Goal: Find specific page/section: Find specific page/section

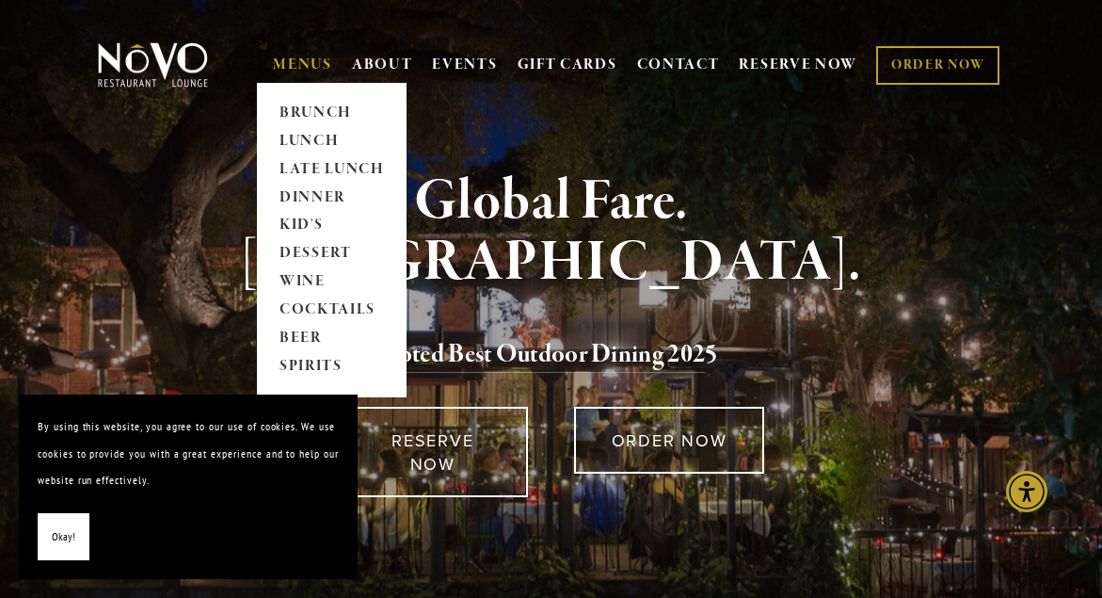
click at [295, 58] on link "MENUS" at bounding box center [302, 65] width 59 height 19
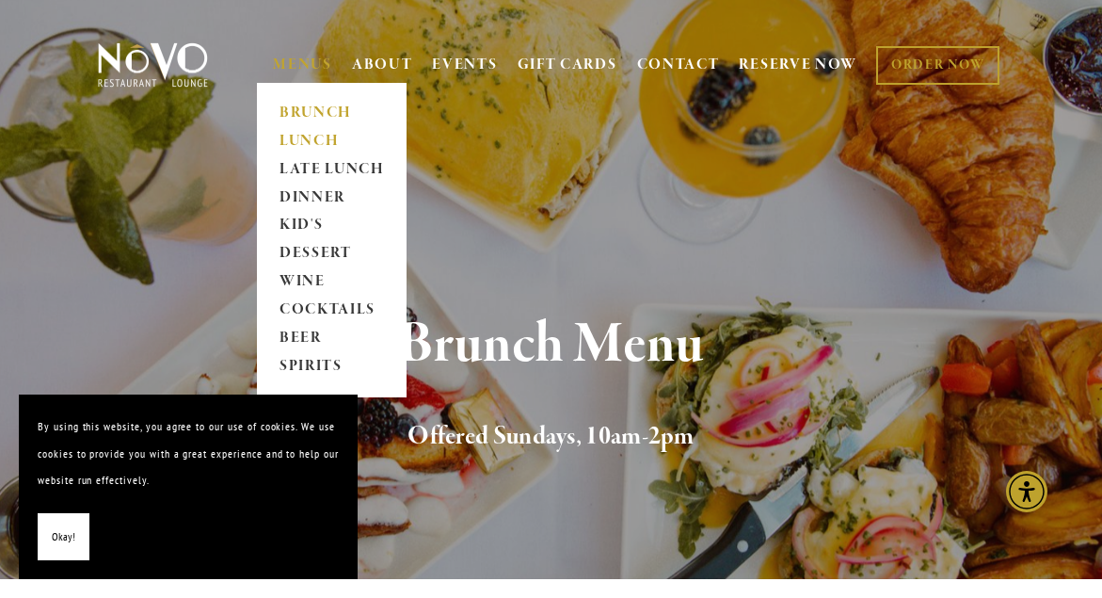
click at [314, 146] on link "LUNCH" at bounding box center [332, 141] width 118 height 28
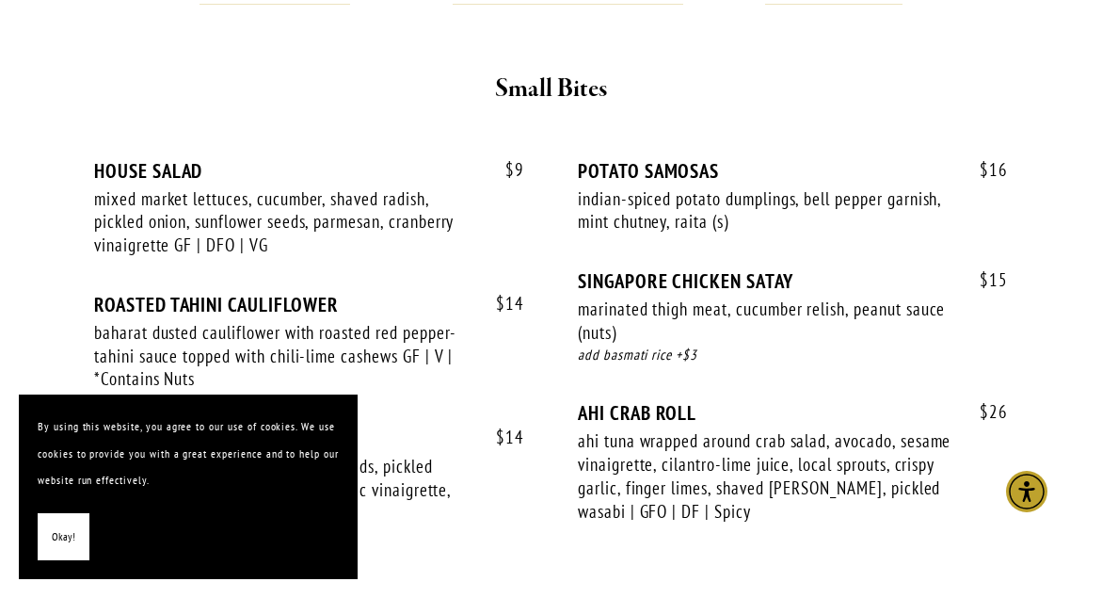
scroll to position [758, 0]
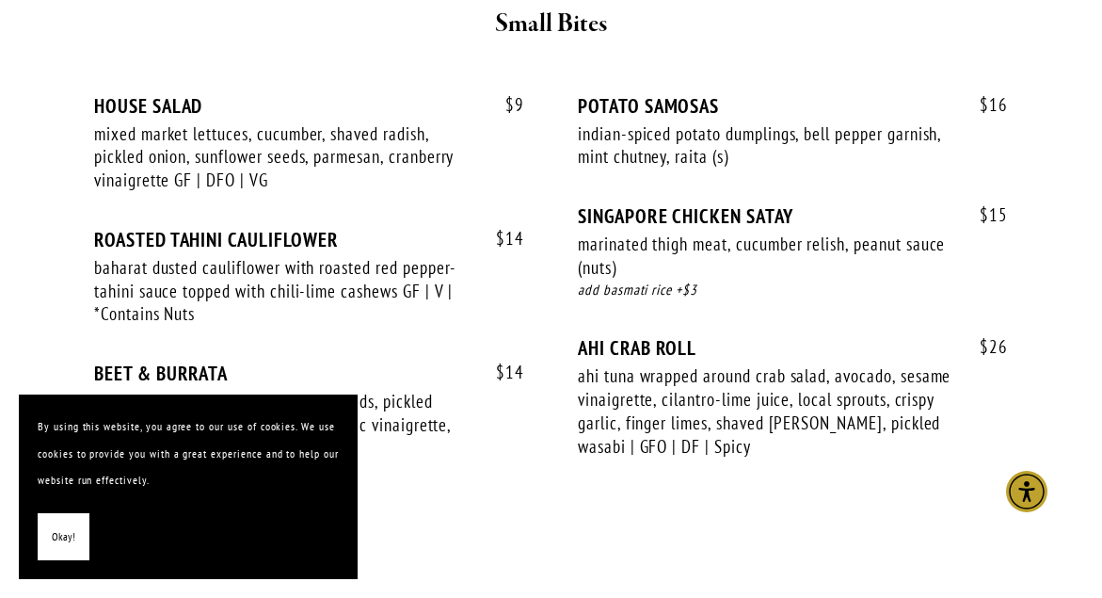
click at [57, 536] on span "Okay!" at bounding box center [64, 536] width 24 height 27
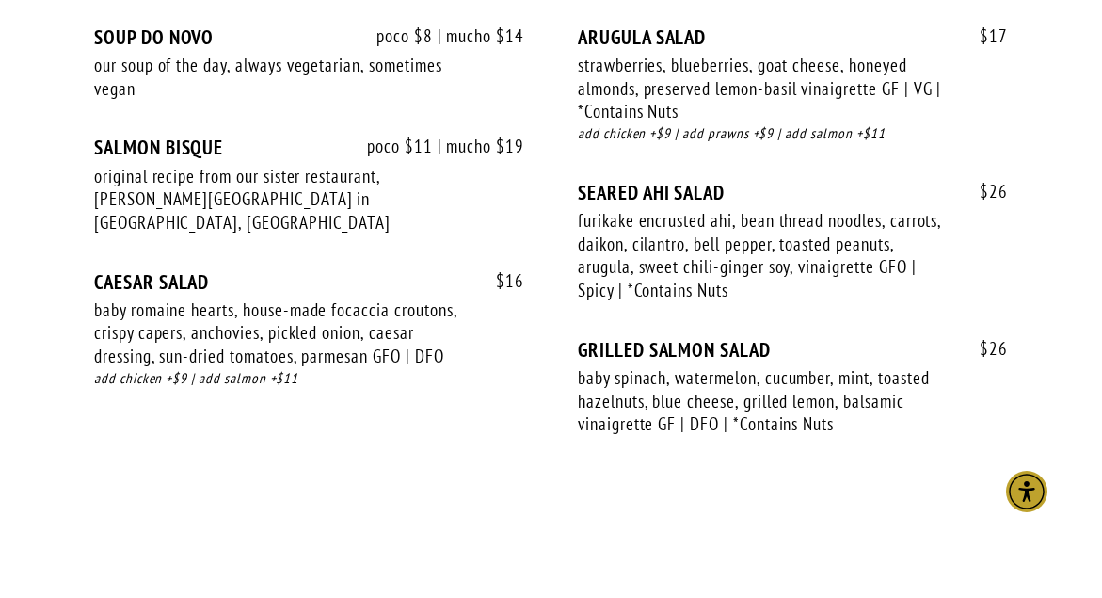
scroll to position [2392, 0]
